Goal: Transaction & Acquisition: Purchase product/service

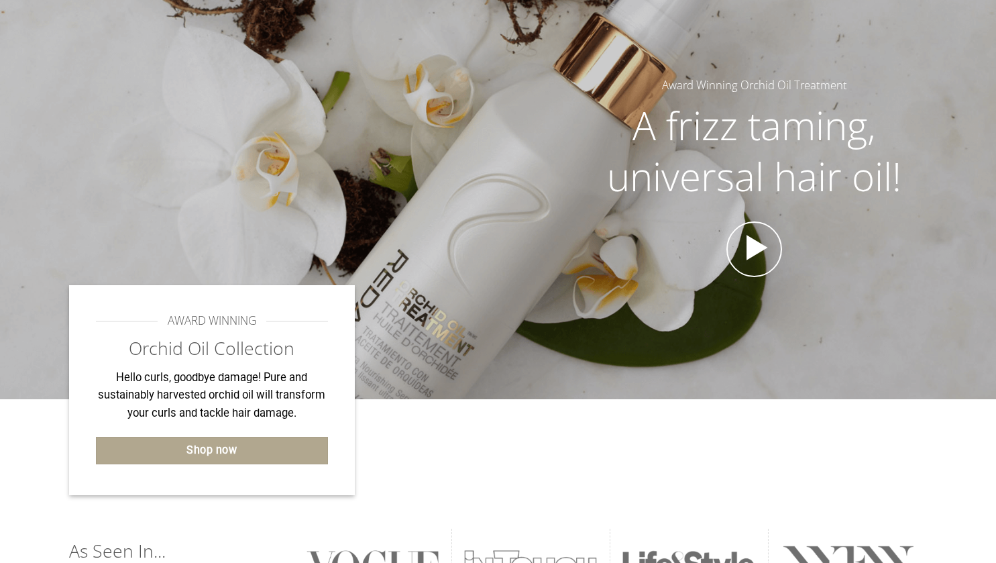
scroll to position [132, 0]
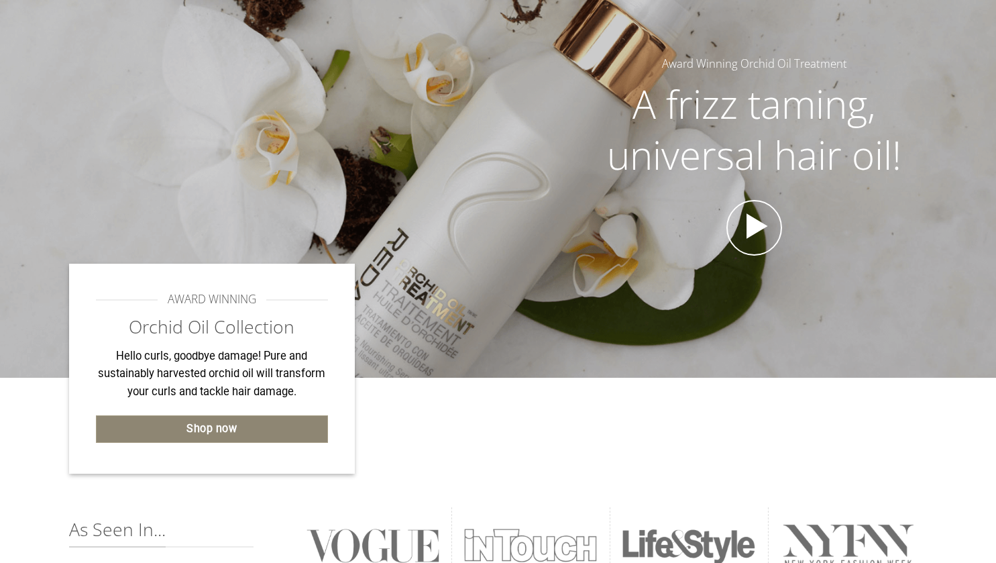
click at [295, 430] on link "Shop now" at bounding box center [212, 428] width 233 height 27
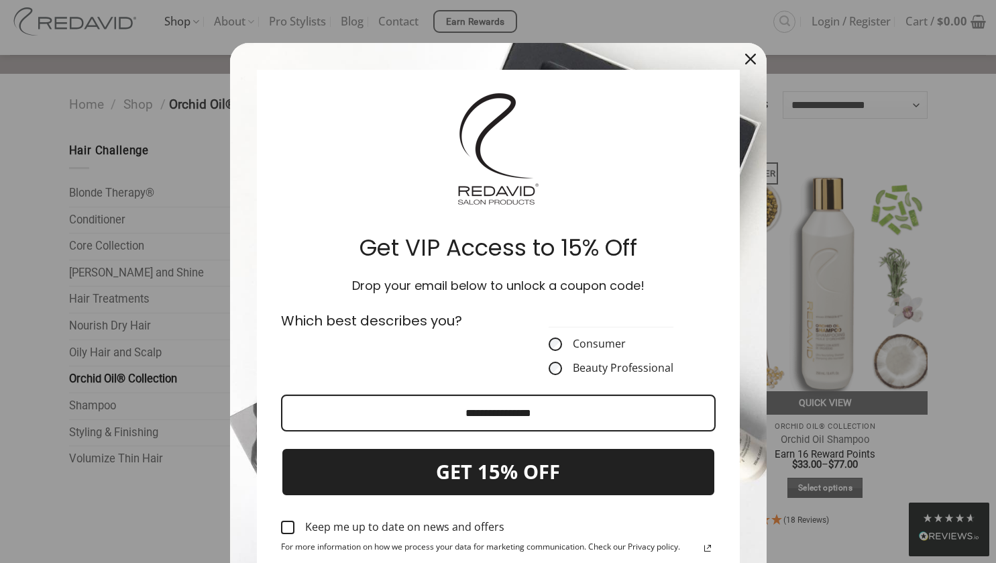
scroll to position [36, 0]
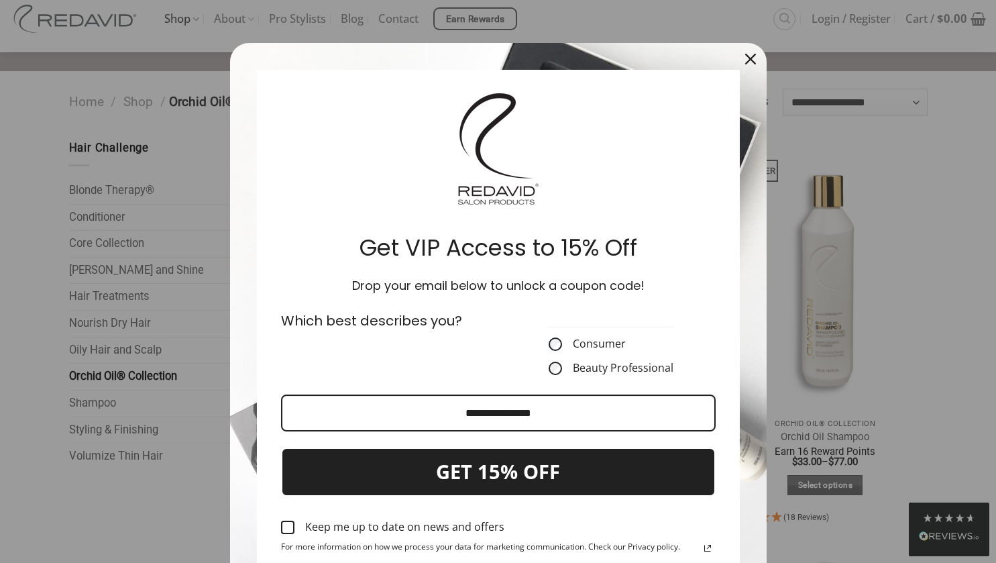
click at [748, 62] on icon "close icon" at bounding box center [750, 59] width 11 height 11
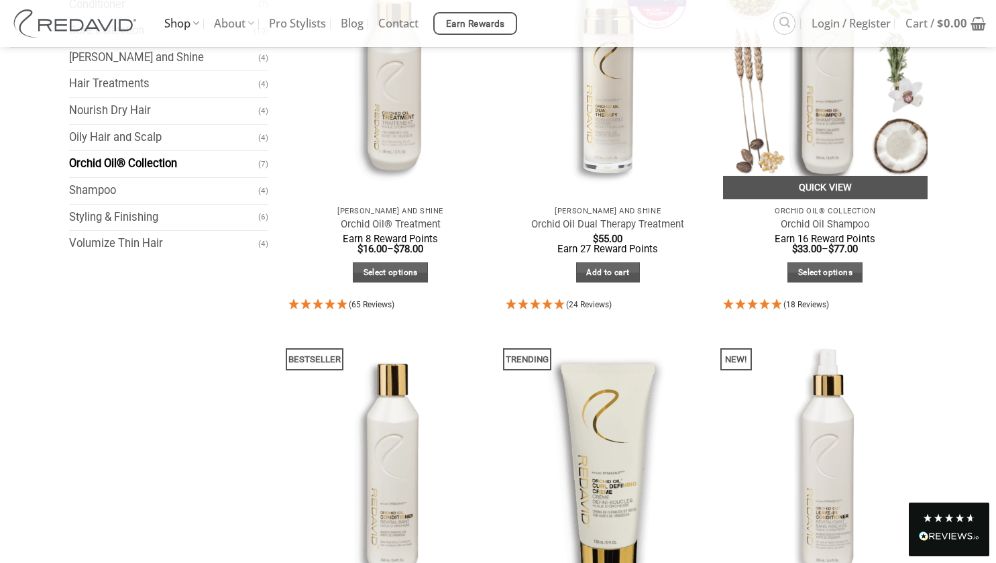
scroll to position [247, 0]
click at [840, 139] on img "Orchid Oil Shampoo" at bounding box center [825, 64] width 205 height 272
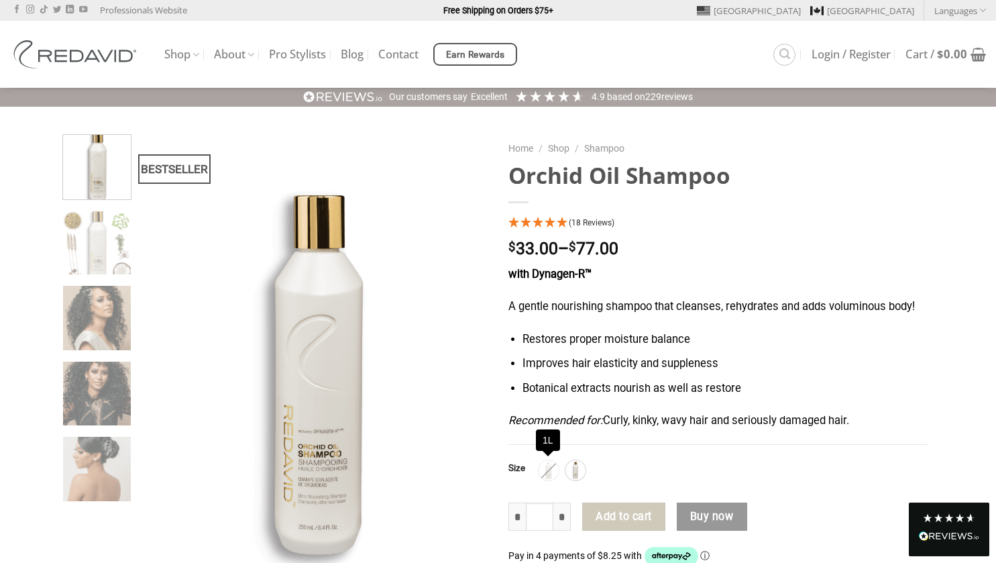
click at [547, 471] on div "1L" at bounding box center [548, 470] width 20 height 20
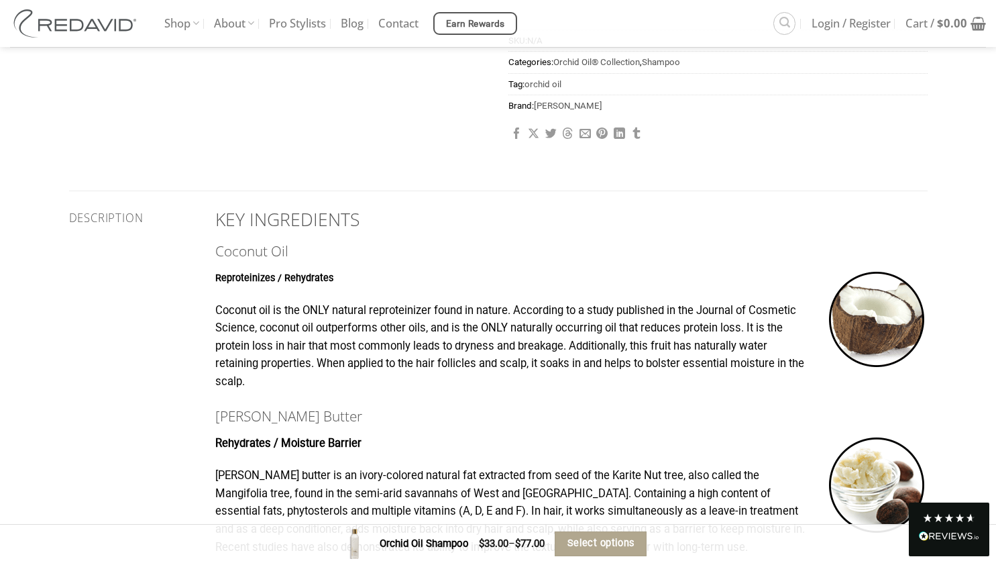
scroll to position [617, 0]
